Goal: Transaction & Acquisition: Purchase product/service

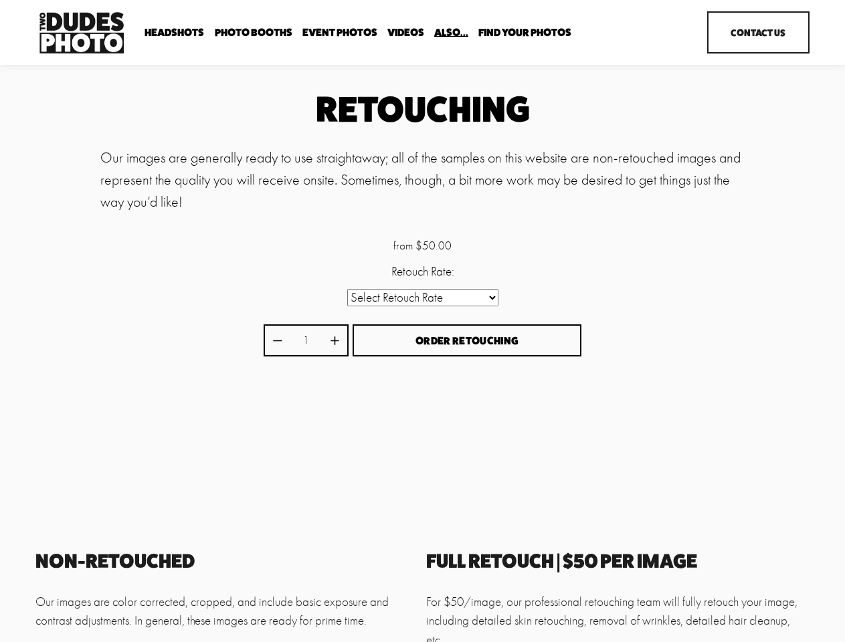
click at [422, 321] on div "from $50.00 Retouch Rate: Select Retouch Rate Individual Rate ($50/image) 4 Ima…" at bounding box center [423, 299] width 319 height 124
click at [422, 300] on select "Select Retouch Rate Individual Rate ($50/image) 4 Images ($150) 8 Images ($200)" at bounding box center [422, 297] width 151 height 17
click at [335, 342] on icon "Increase quantity by 1" at bounding box center [335, 341] width 8 height 8
type input "2"
click at [467, 343] on span "Order Retouching" at bounding box center [467, 341] width 103 height 13
